Goal: Book appointment/travel/reservation

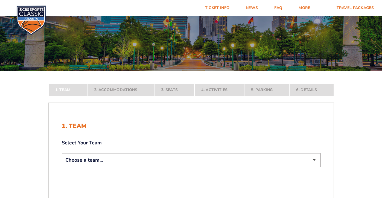
scroll to position [58, 0]
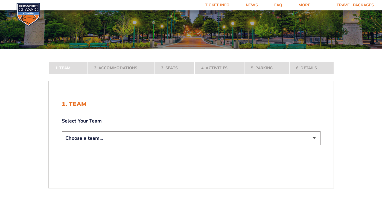
click at [313, 138] on select "Choose a team... [US_STATE] Wildcats [US_STATE] State Buckeyes [US_STATE] Tar H…" at bounding box center [191, 138] width 259 height 14
select select "12756"
click at [62, 145] on select "Choose a team... [US_STATE] Wildcats [US_STATE] State Buckeyes [US_STATE] Tar H…" at bounding box center [191, 138] width 259 height 14
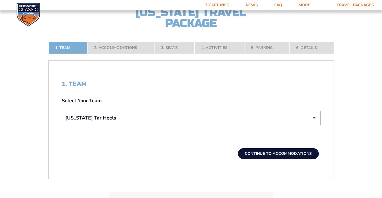
scroll to position [142, 0]
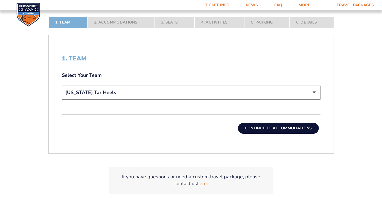
click at [270, 126] on button "Continue To Accommodations" at bounding box center [278, 128] width 81 height 11
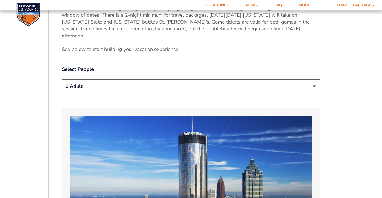
scroll to position [276, 0]
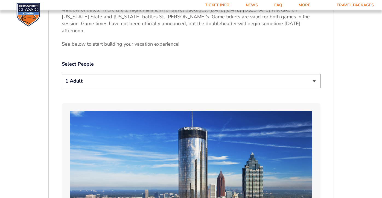
click at [314, 74] on select "1 Adult 2 Adults 3 Adults 4 Adults 2 Adults + 1 Child 2 Adults + 2 Children 2 A…" at bounding box center [191, 81] width 259 height 14
select select "2 Adults"
click at [62, 74] on select "1 Adult 2 Adults 3 Adults 4 Adults 2 Adults + 1 Child 2 Adults + 2 Children 2 A…" at bounding box center [191, 81] width 259 height 14
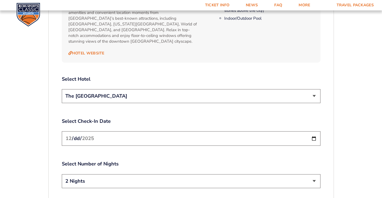
scroll to position [608, 0]
click at [314, 89] on select "The [GEOGRAPHIC_DATA]" at bounding box center [191, 96] width 259 height 14
click at [62, 89] on select "The [GEOGRAPHIC_DATA]" at bounding box center [191, 96] width 259 height 14
click at [313, 131] on input "[DATE]" at bounding box center [191, 138] width 259 height 14
click at [314, 131] on input "[DATE]" at bounding box center [191, 138] width 259 height 14
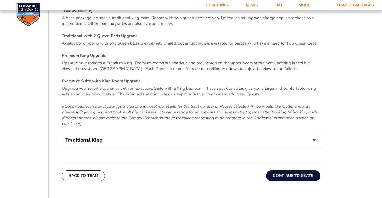
scroll to position [819, 0]
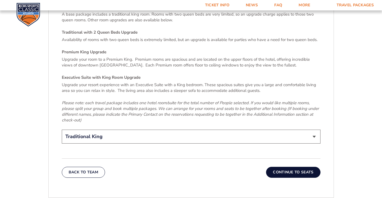
click at [314, 130] on select "Traditional King Traditional with 2 Queen Beds Upgrade (+$95 per night) Premium…" at bounding box center [191, 137] width 259 height 14
select select "Traditional with 2 Queen Beds Upgrade"
click at [62, 130] on select "Traditional King Traditional with 2 Queen Beds Upgrade (+$95 per night) Premium…" at bounding box center [191, 137] width 259 height 14
click at [299, 167] on button "Continue To Seats" at bounding box center [293, 172] width 54 height 11
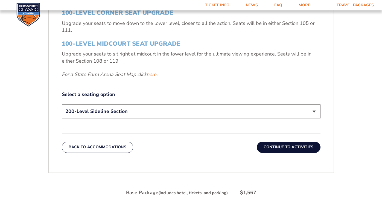
scroll to position [239, 0]
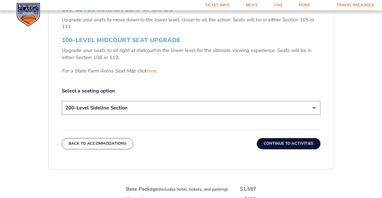
click at [314, 107] on select "200-Level Sideline Section 100-Level Corner Seat Upgrade (+$120 per person) 100…" at bounding box center [191, 108] width 259 height 14
click at [62, 101] on select "200-Level Sideline Section 100-Level Corner Seat Upgrade (+$120 per person) 100…" at bounding box center [191, 108] width 259 height 14
click at [276, 144] on button "Continue To Activities" at bounding box center [289, 143] width 64 height 11
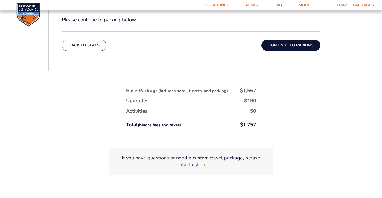
scroll to position [250, 0]
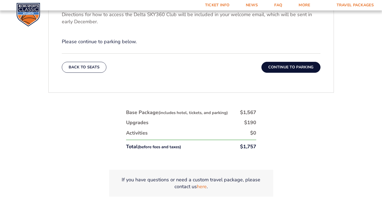
click at [289, 66] on button "Continue To Parking" at bounding box center [290, 67] width 59 height 11
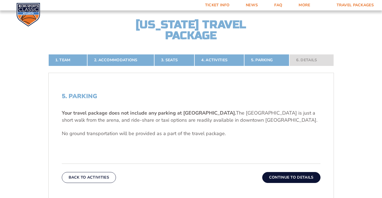
scroll to position [123, 0]
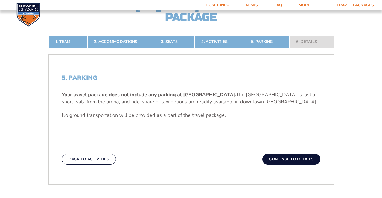
click at [289, 160] on button "Continue To Details" at bounding box center [291, 159] width 58 height 11
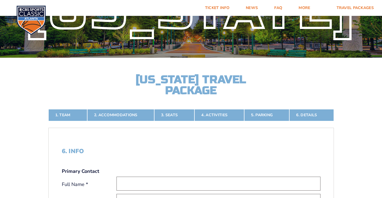
scroll to position [0, 0]
